Goal: Task Accomplishment & Management: Manage account settings

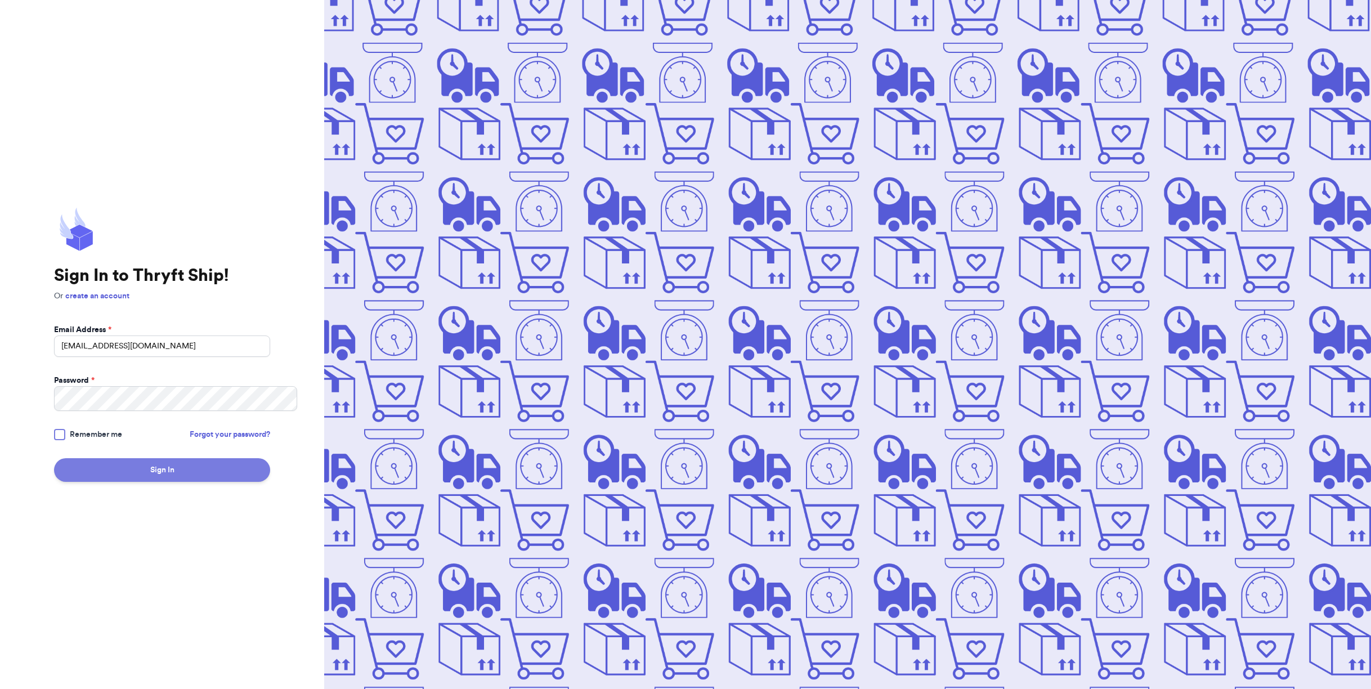
click at [177, 481] on button "Sign In" at bounding box center [162, 470] width 216 height 24
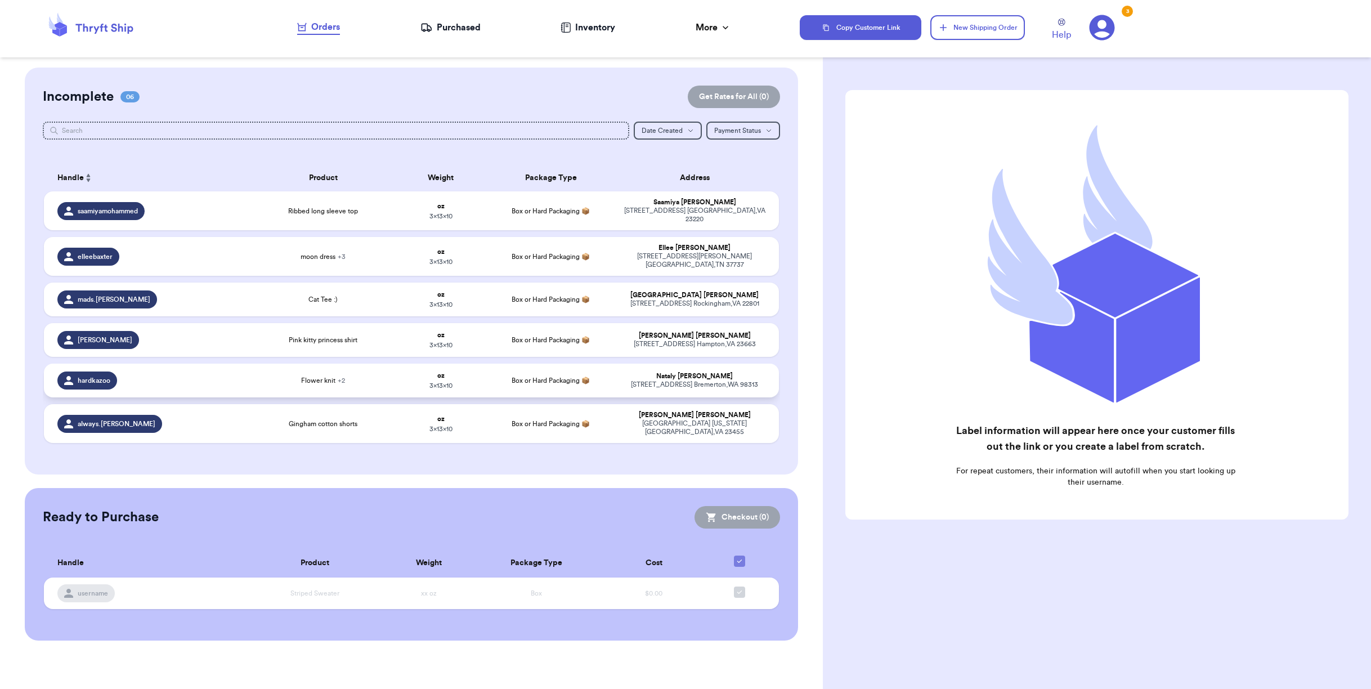
click at [400, 397] on td "oz 3 x 13 x 10" at bounding box center [441, 381] width 88 height 34
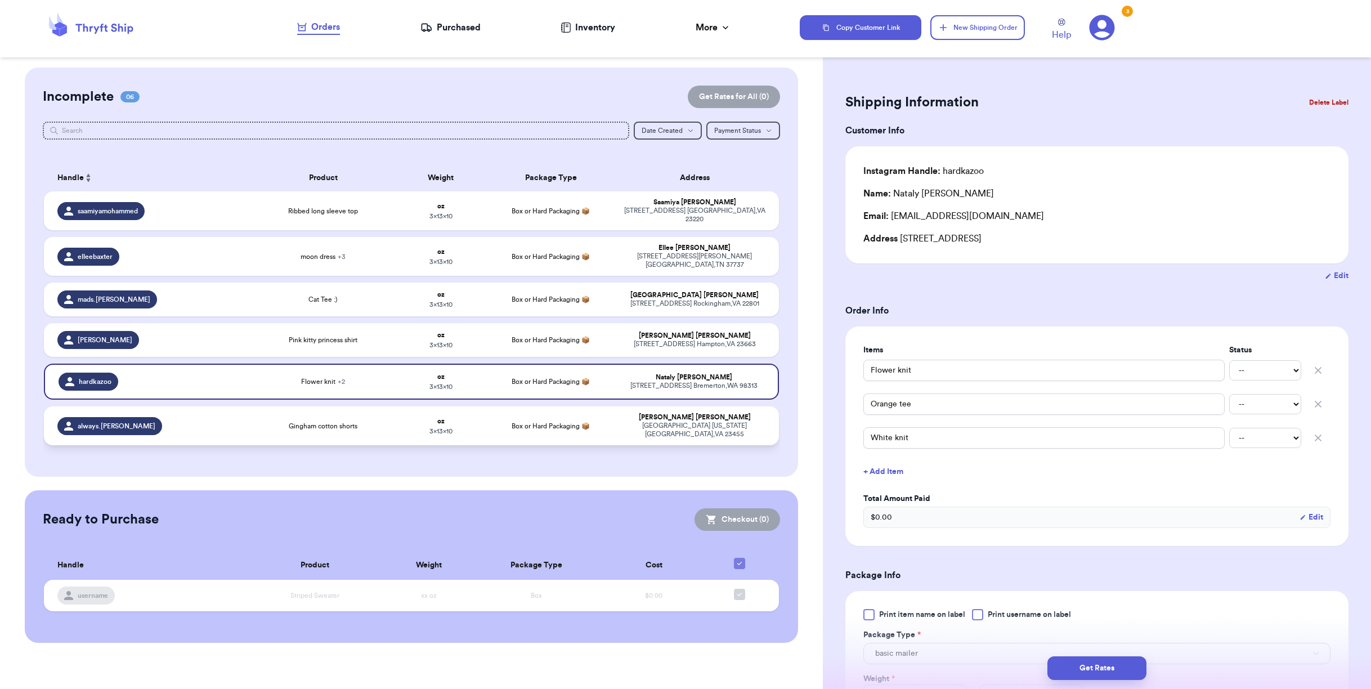
click at [526, 445] on td "Box or Hard Packaging 📦" at bounding box center [551, 425] width 132 height 39
type input "Gingham cotton shorts"
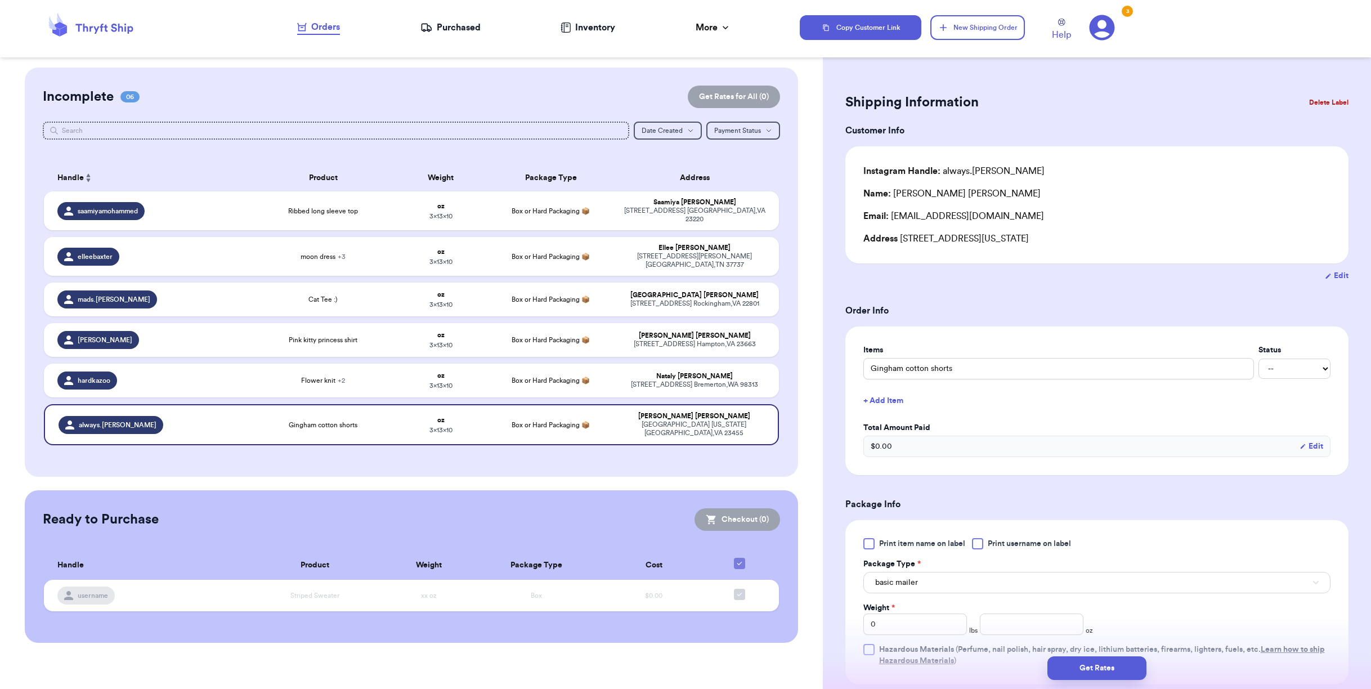
click at [1307, 95] on button "Delete Label" at bounding box center [1329, 102] width 48 height 25
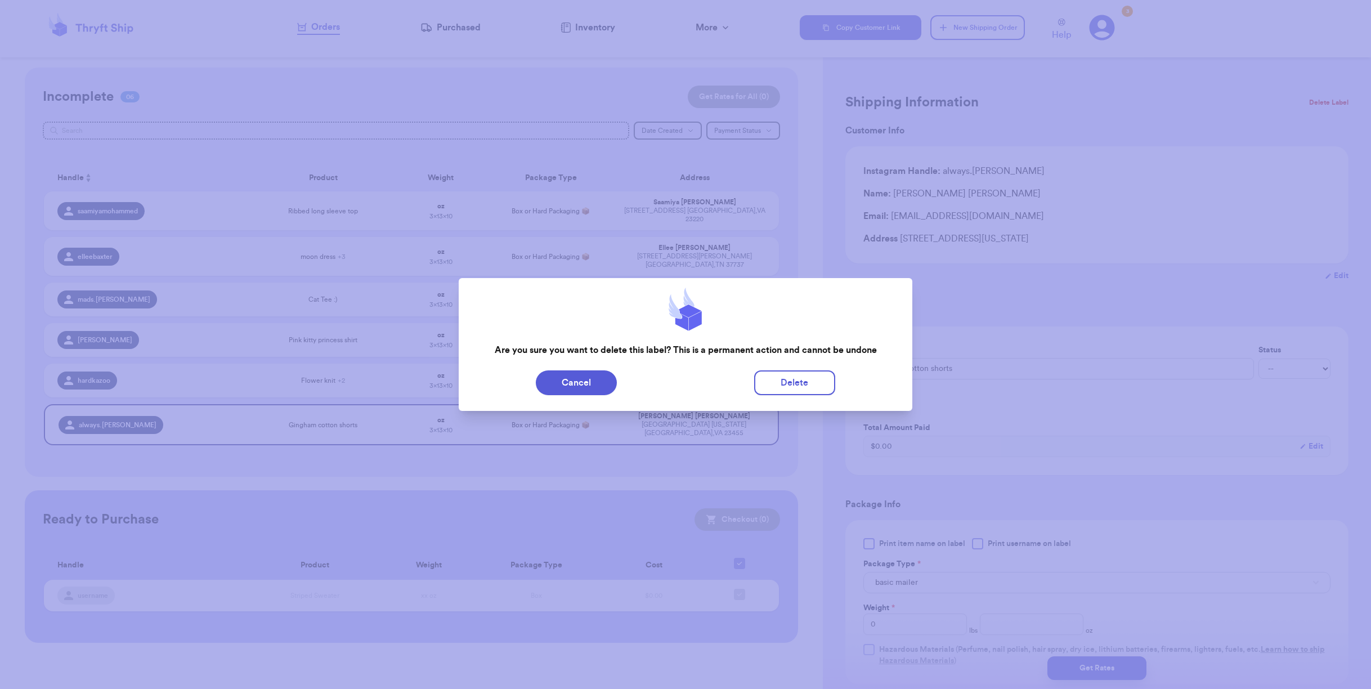
click at [788, 369] on div "Cancel Delete" at bounding box center [686, 383] width 454 height 34
click at [777, 386] on button "Delete" at bounding box center [794, 382] width 81 height 25
type input "Ribbed long sleeve top"
